Goal: Task Accomplishment & Management: Use online tool/utility

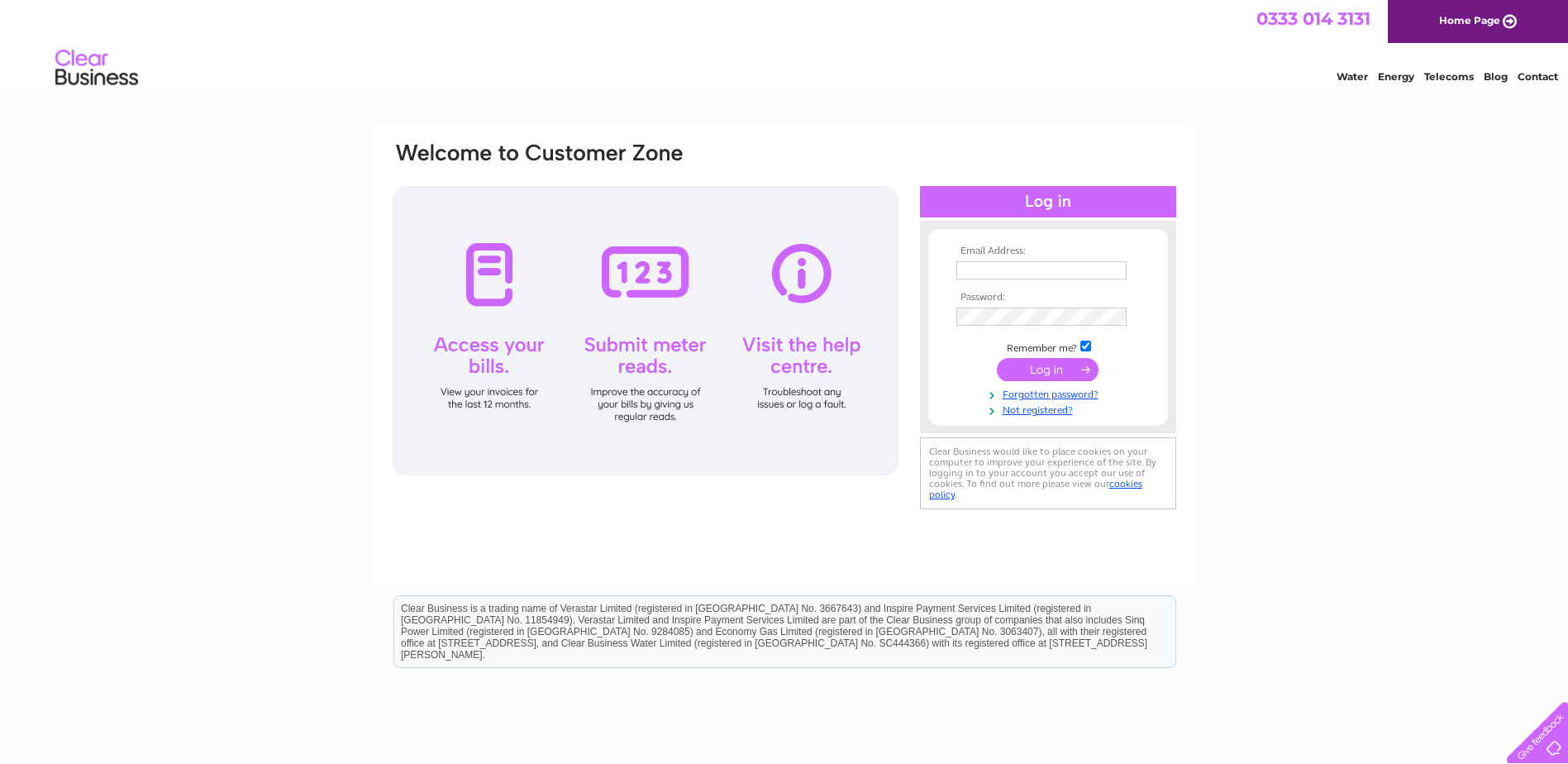
click at [981, 268] on input "text" at bounding box center [1042, 270] width 170 height 18
type input "accounts@odforkney.com"
click at [1028, 364] on input "submit" at bounding box center [1048, 370] width 101 height 23
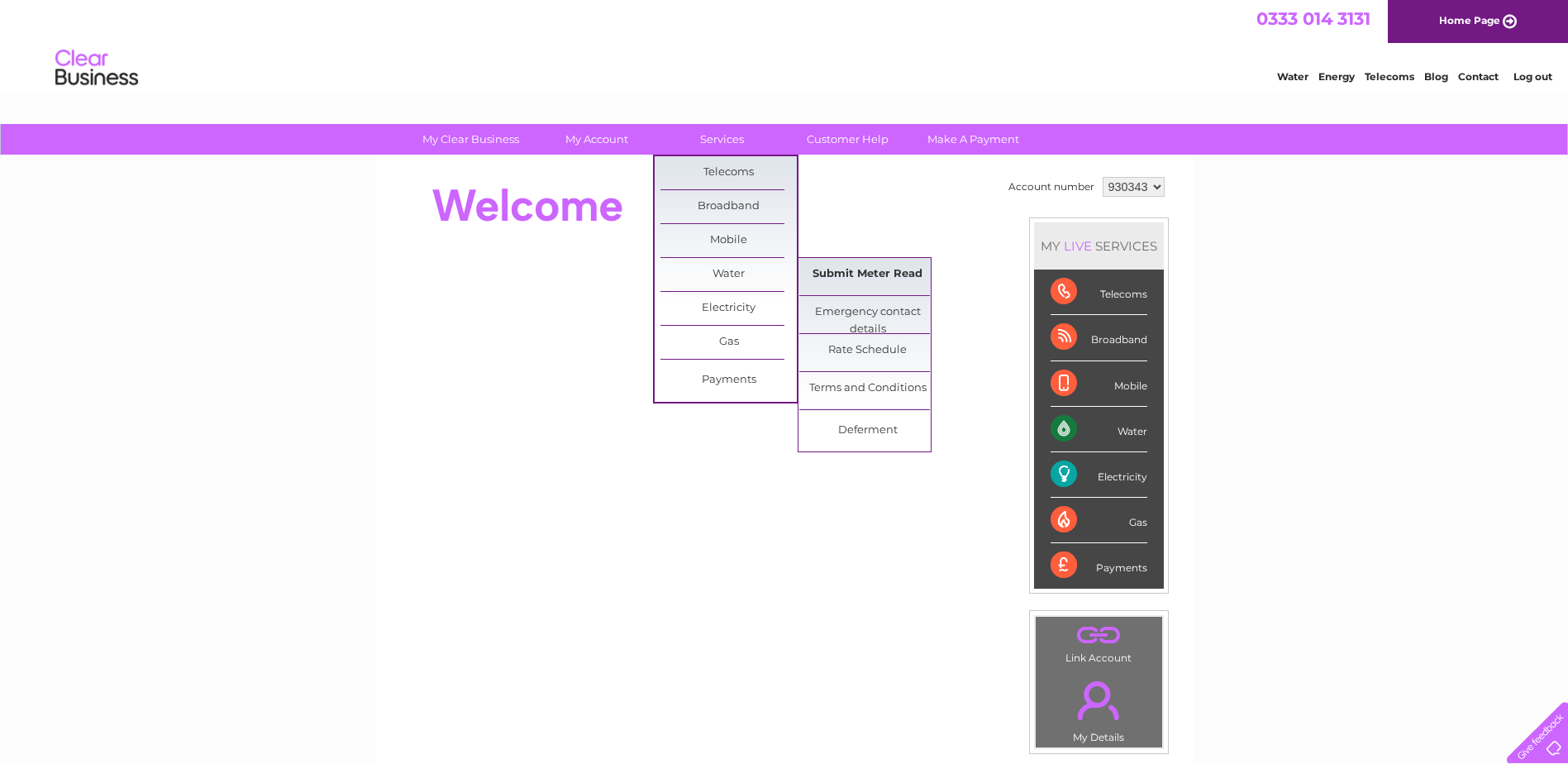
click at [879, 273] on link "Submit Meter Read" at bounding box center [867, 274] width 137 height 33
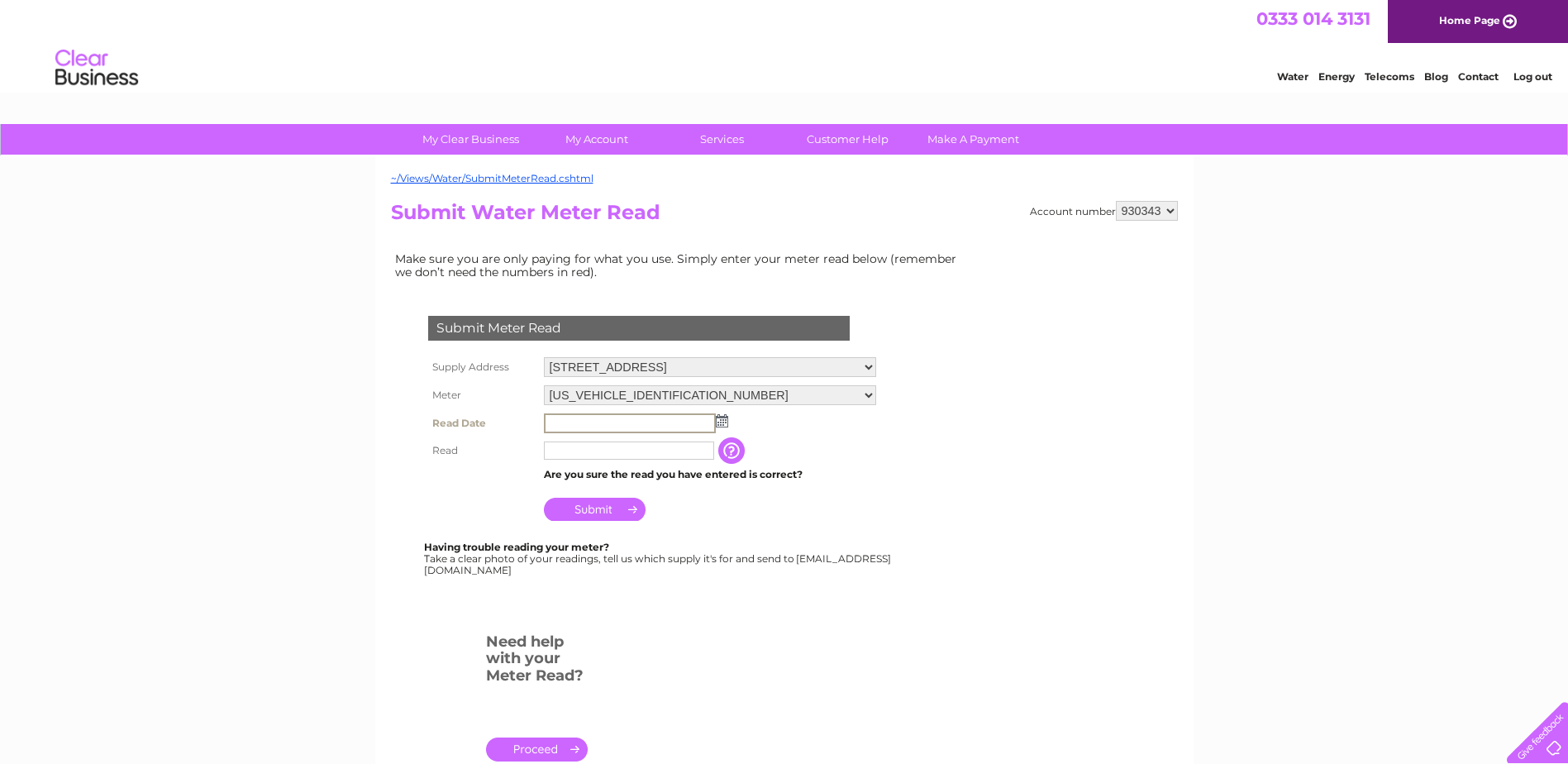
click at [677, 423] on input "text" at bounding box center [630, 423] width 172 height 20
click at [722, 419] on img at bounding box center [722, 420] width 12 height 13
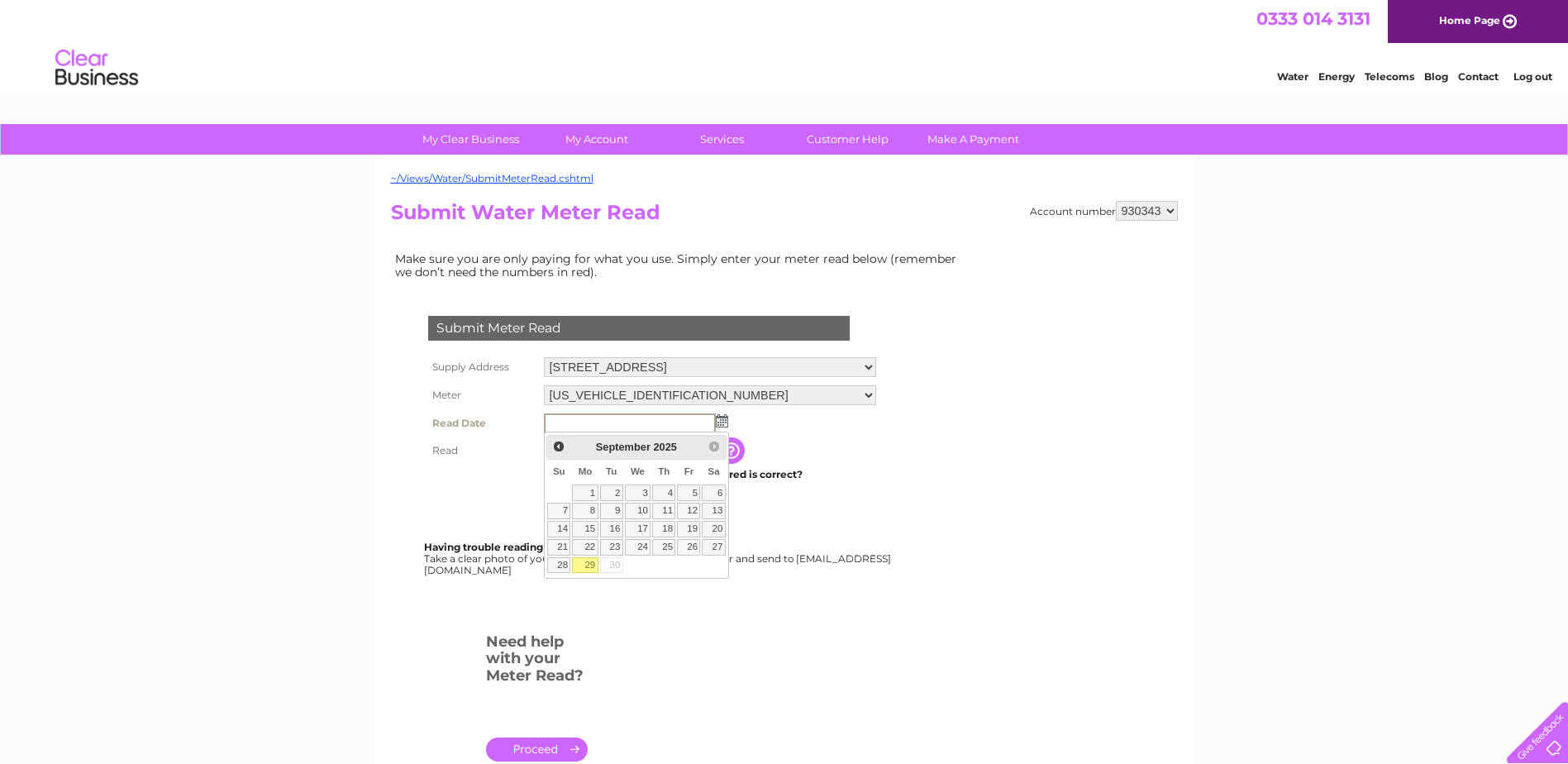
click at [591, 559] on link "29" at bounding box center [585, 565] width 26 height 16
type input "2025/09/29"
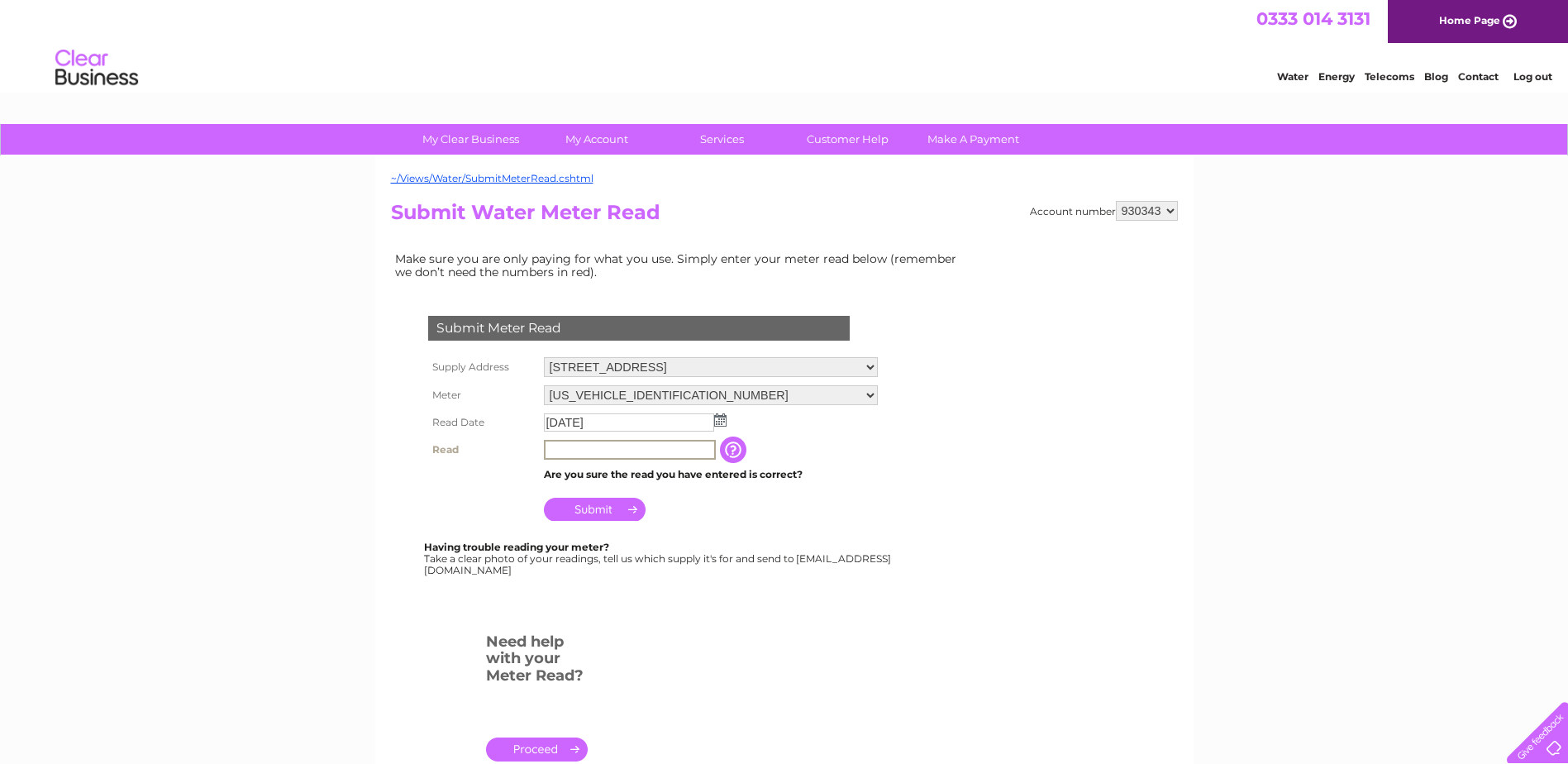
click at [584, 452] on input "text" at bounding box center [630, 449] width 172 height 20
click at [734, 444] on input "button" at bounding box center [735, 449] width 30 height 27
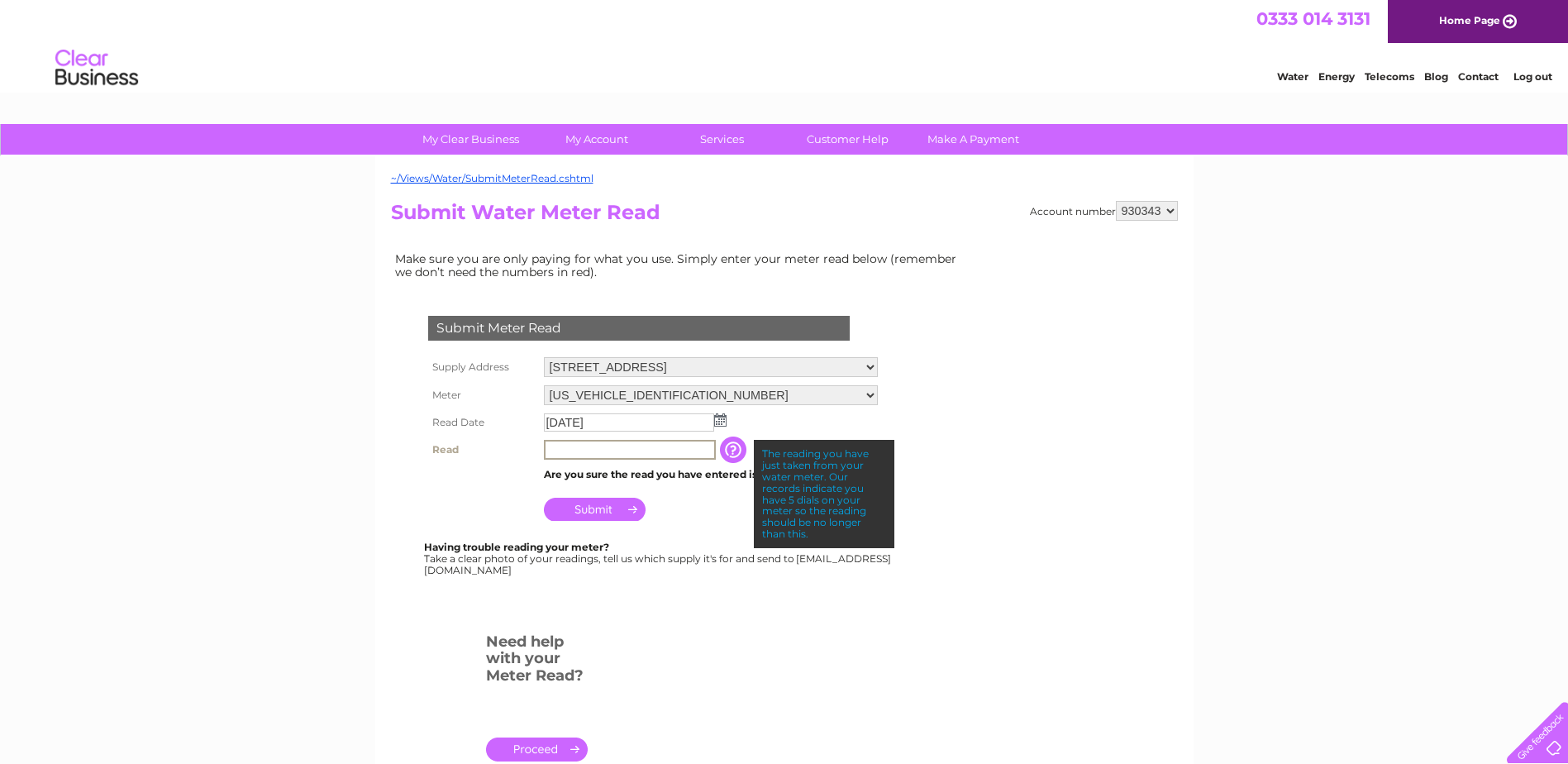
click at [614, 454] on input "text" at bounding box center [630, 449] width 172 height 20
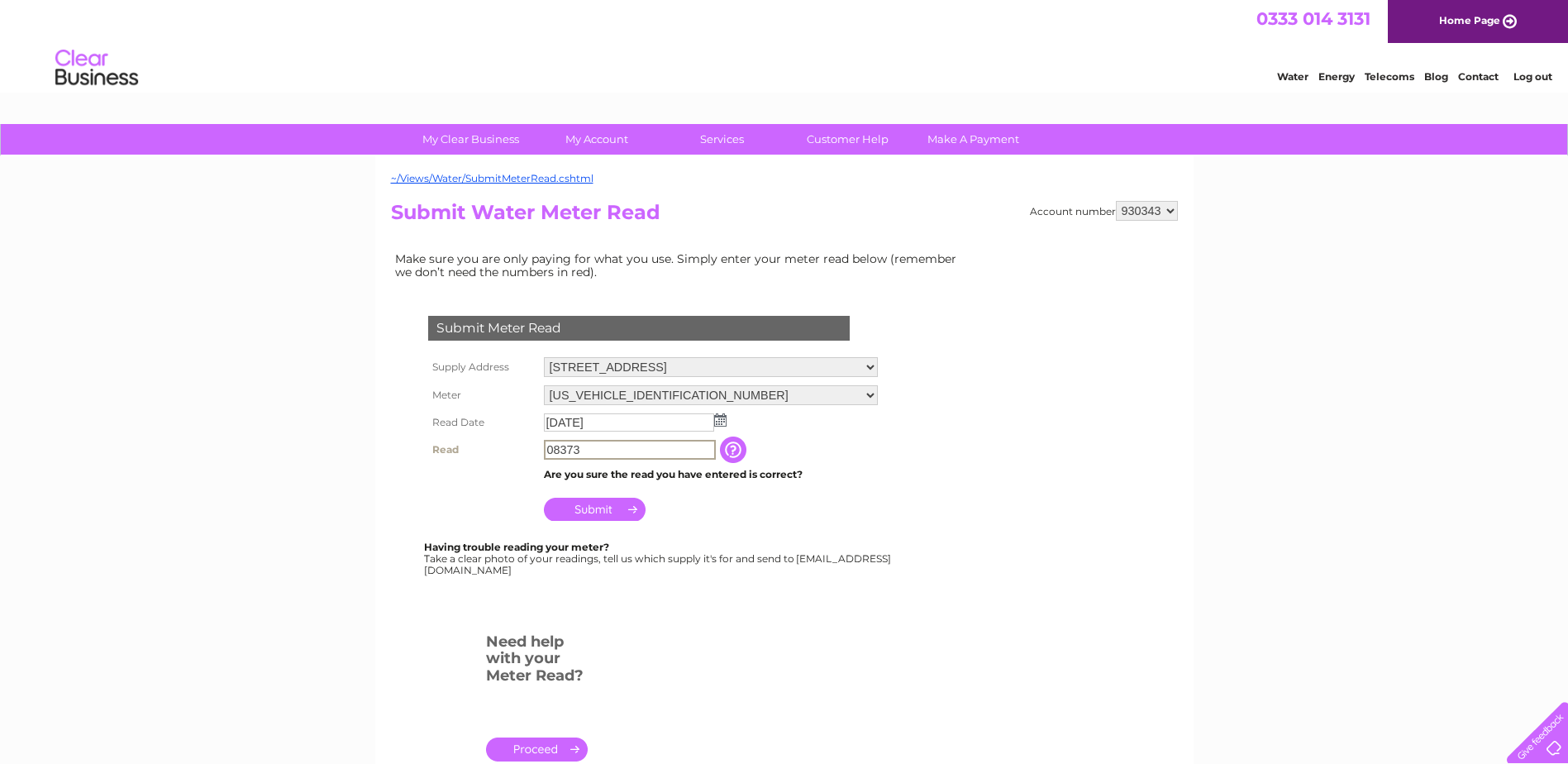
type input "08373"
click at [583, 507] on input "Submit" at bounding box center [595, 509] width 101 height 23
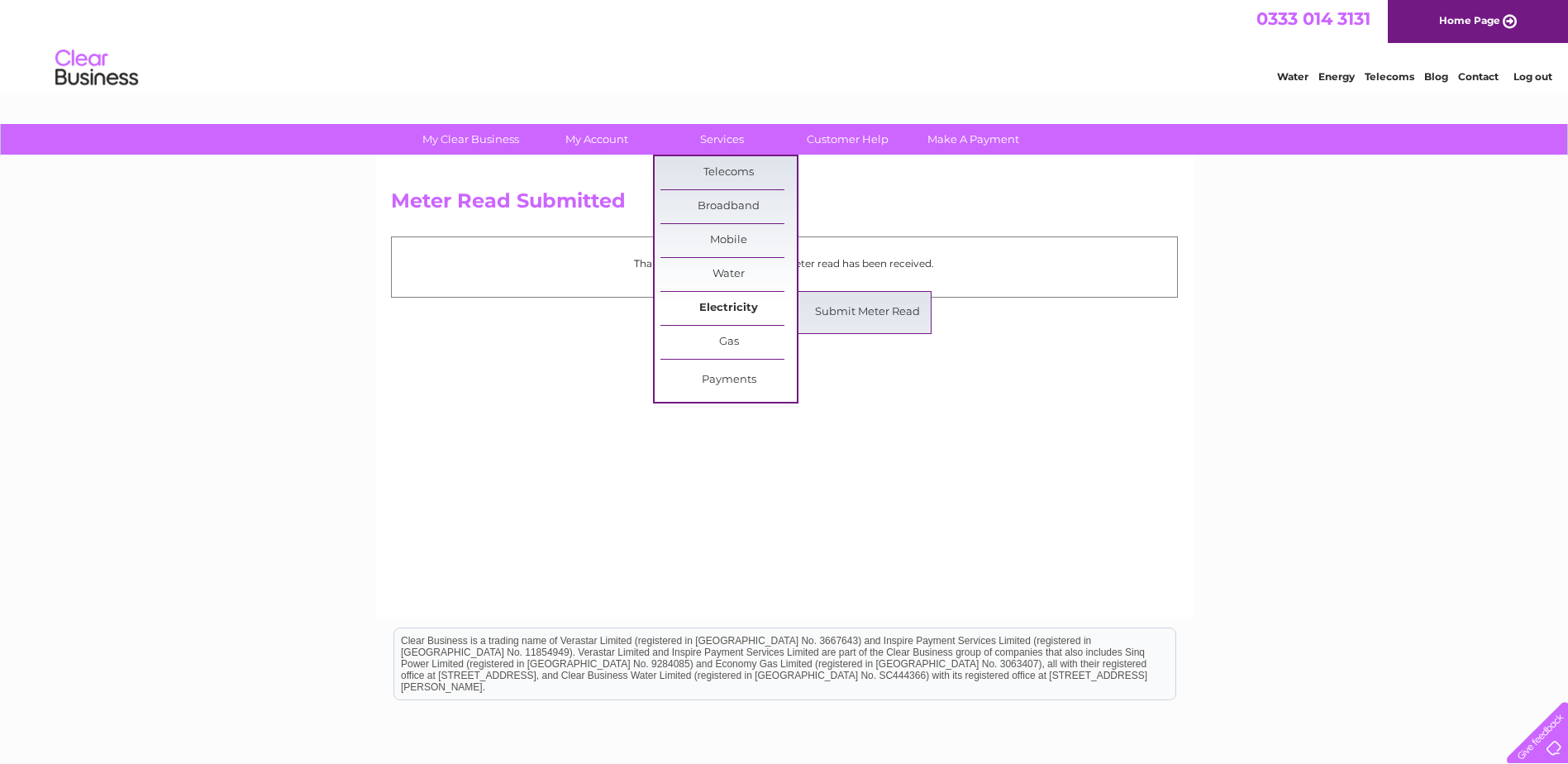
click at [722, 309] on link "Electricity" at bounding box center [728, 308] width 137 height 33
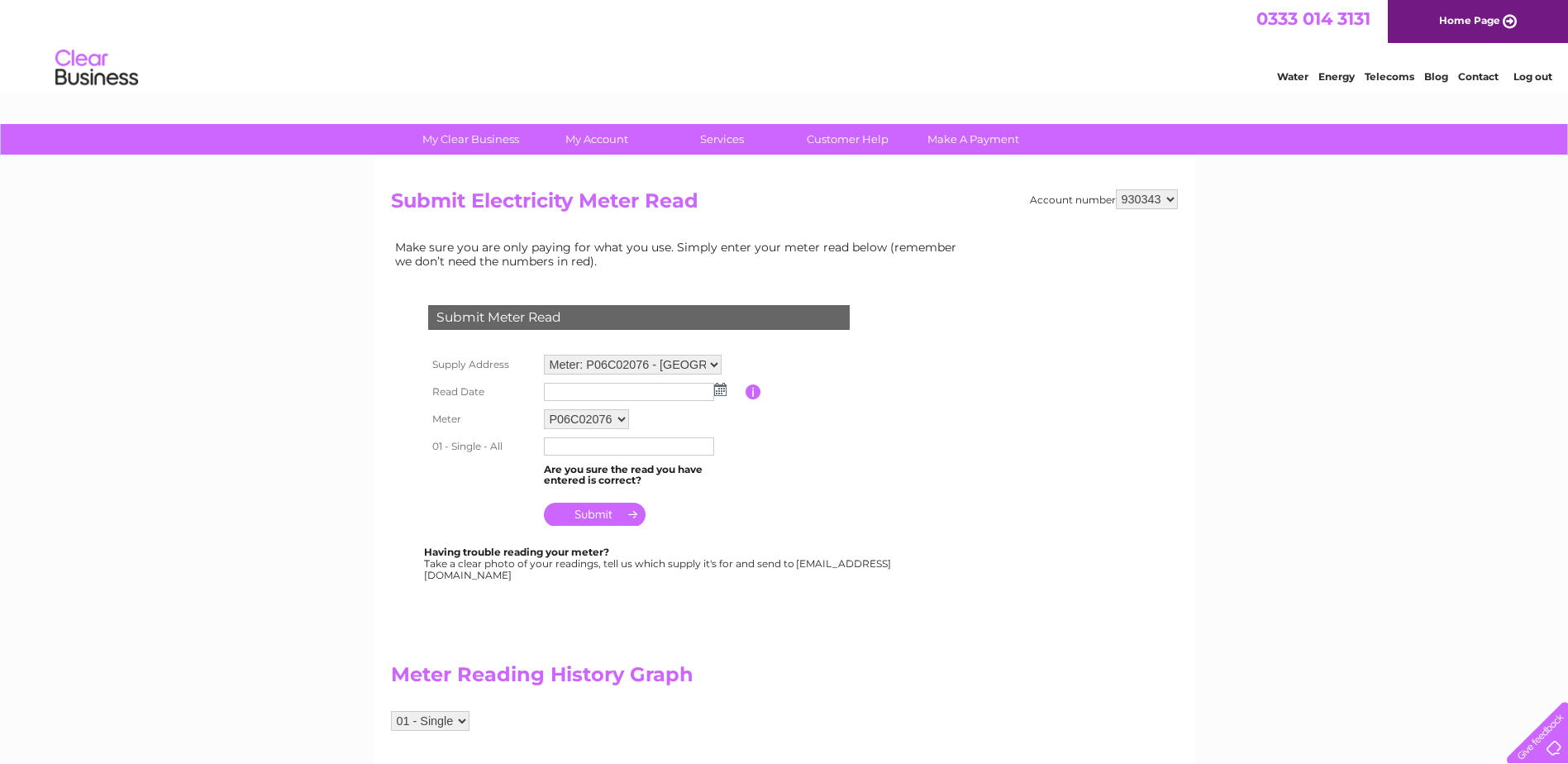
click at [722, 393] on img at bounding box center [720, 388] width 12 height 13
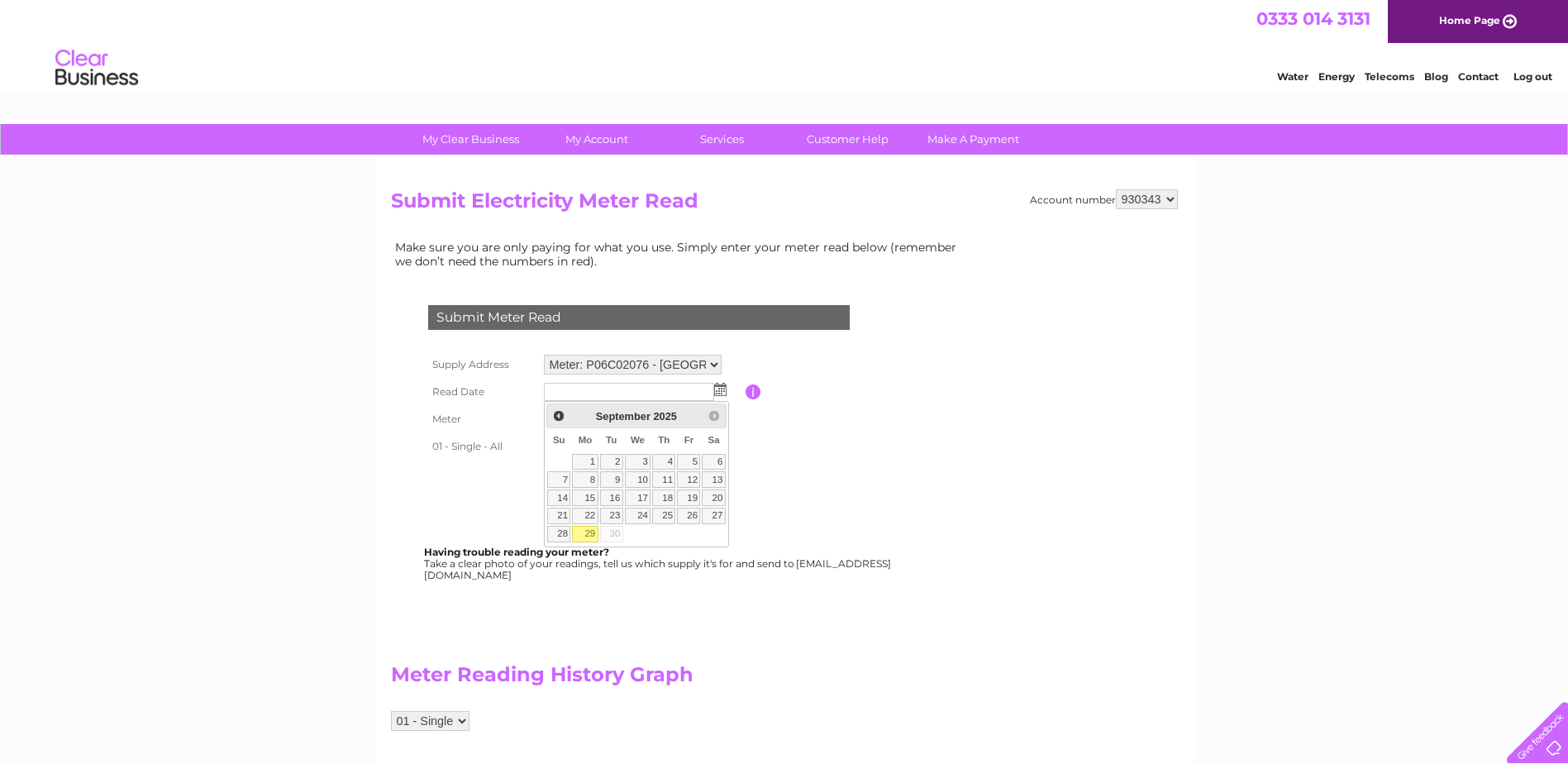
click at [585, 530] on link "29" at bounding box center [585, 534] width 26 height 16
type input "[DATE]"
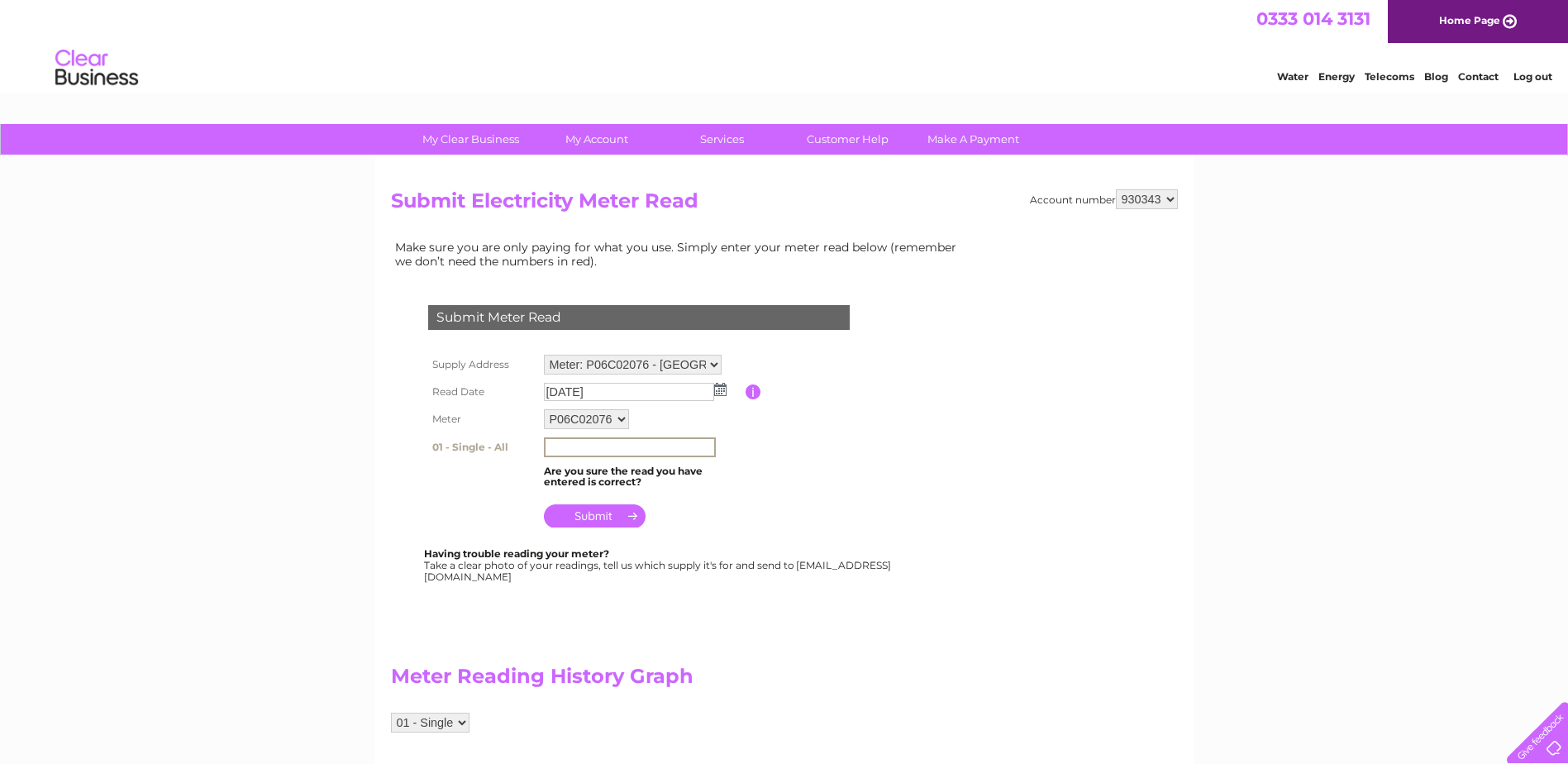
click at [581, 445] on input "text" at bounding box center [630, 447] width 172 height 20
click at [599, 447] on input "087686" at bounding box center [630, 447] width 172 height 20
type input "087686"
click at [609, 516] on input "submit" at bounding box center [595, 516] width 101 height 23
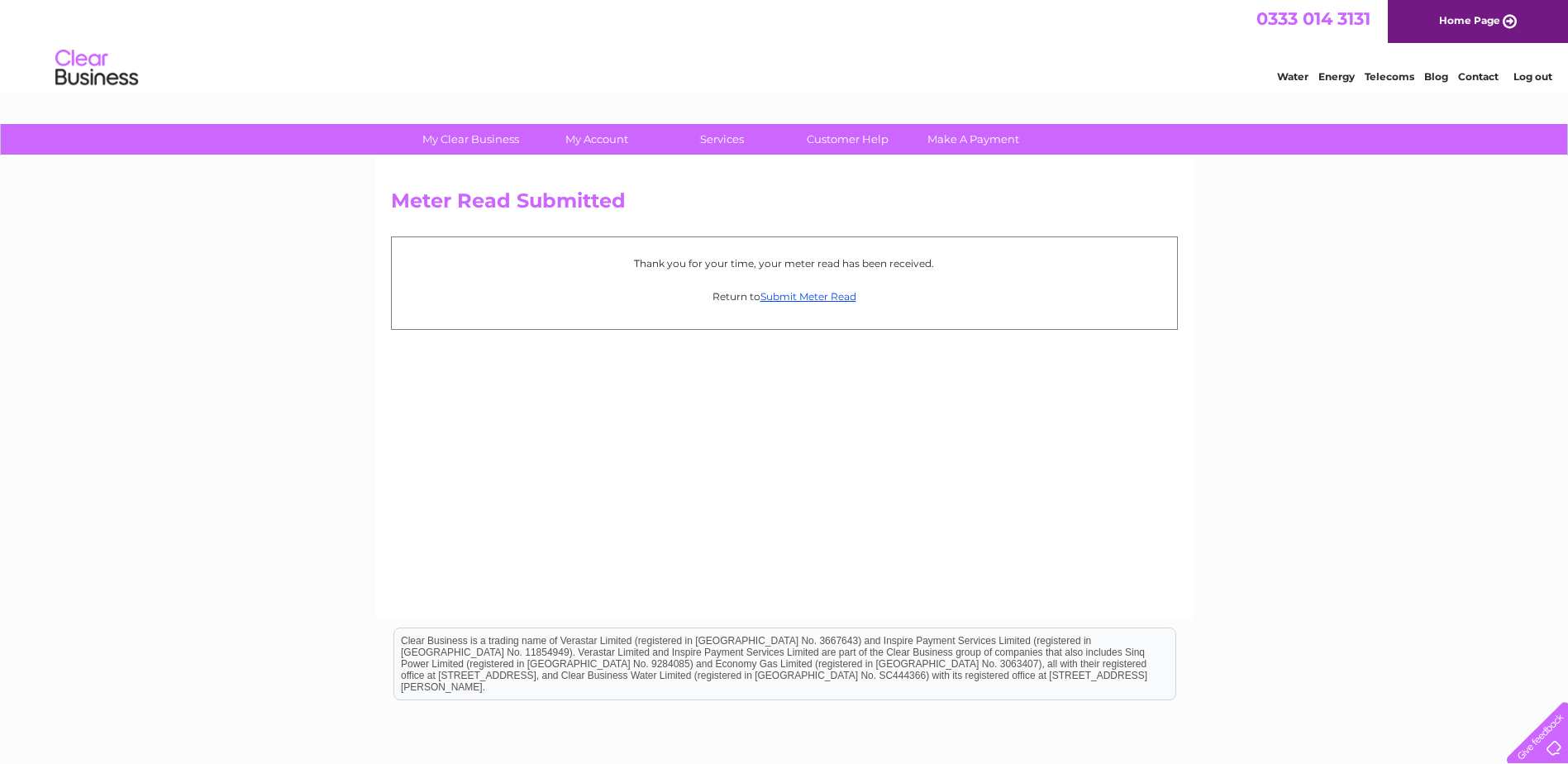
click at [1528, 74] on link "Log out" at bounding box center [1533, 76] width 39 height 12
